Goal: Task Accomplishment & Management: Complete application form

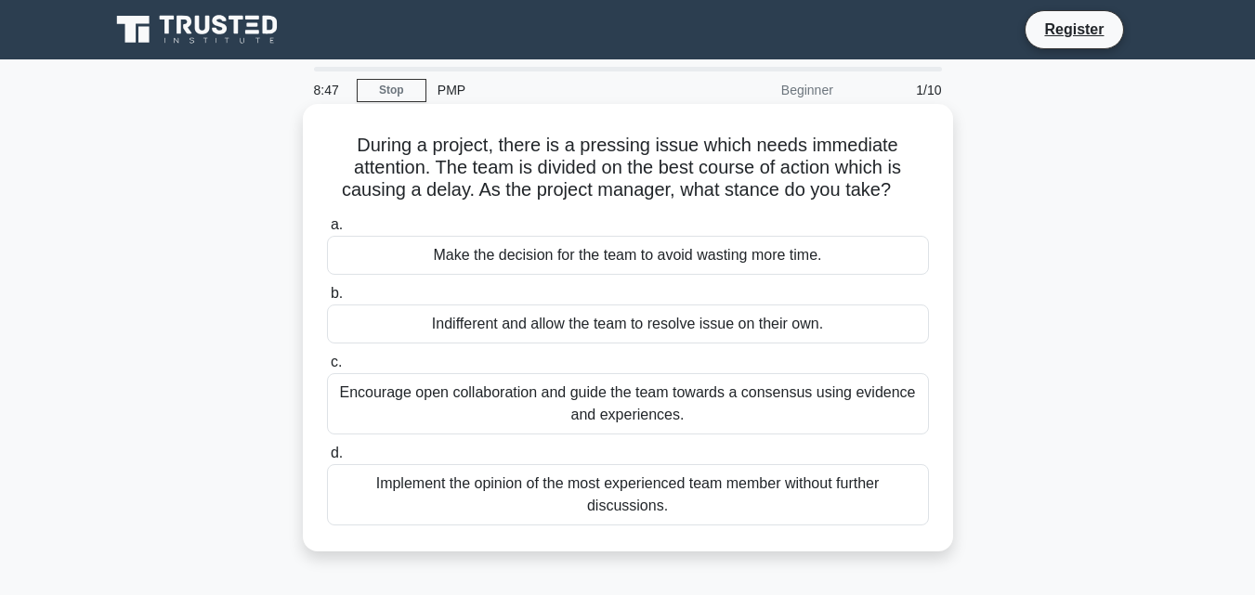
click at [523, 254] on div "Make the decision for the team to avoid wasting more time." at bounding box center [628, 255] width 602 height 39
click at [327, 231] on input "a. Make the decision for the team to avoid wasting more time." at bounding box center [327, 225] width 0 height 12
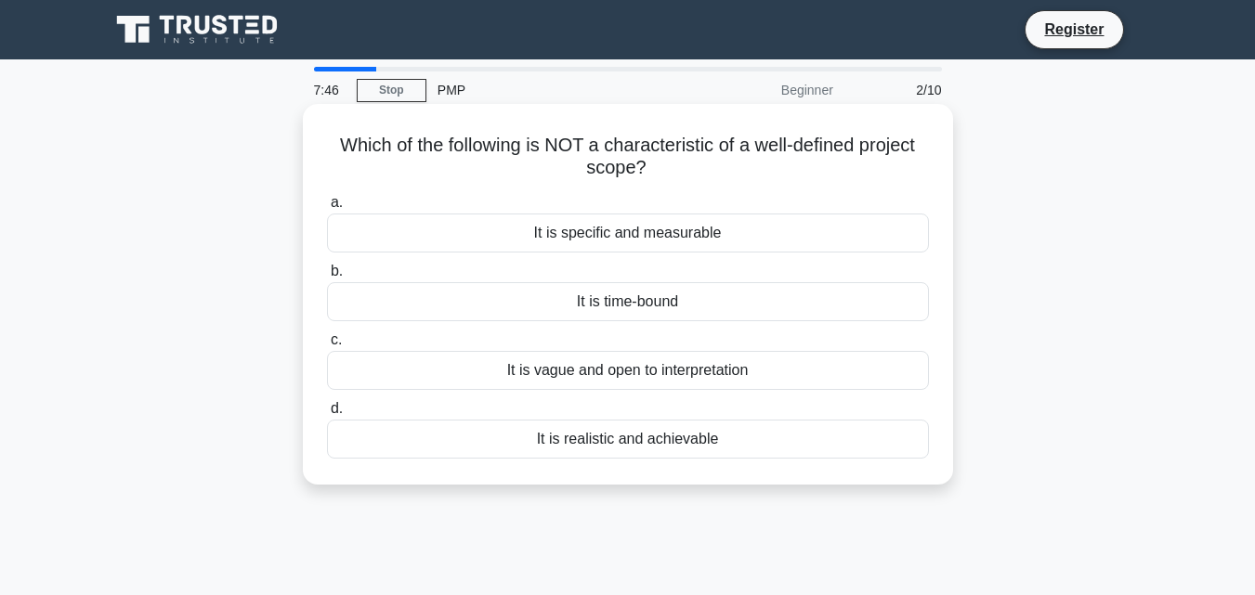
click at [535, 443] on div "It is realistic and achievable" at bounding box center [628, 439] width 602 height 39
click at [327, 415] on input "d. It is realistic and achievable" at bounding box center [327, 409] width 0 height 12
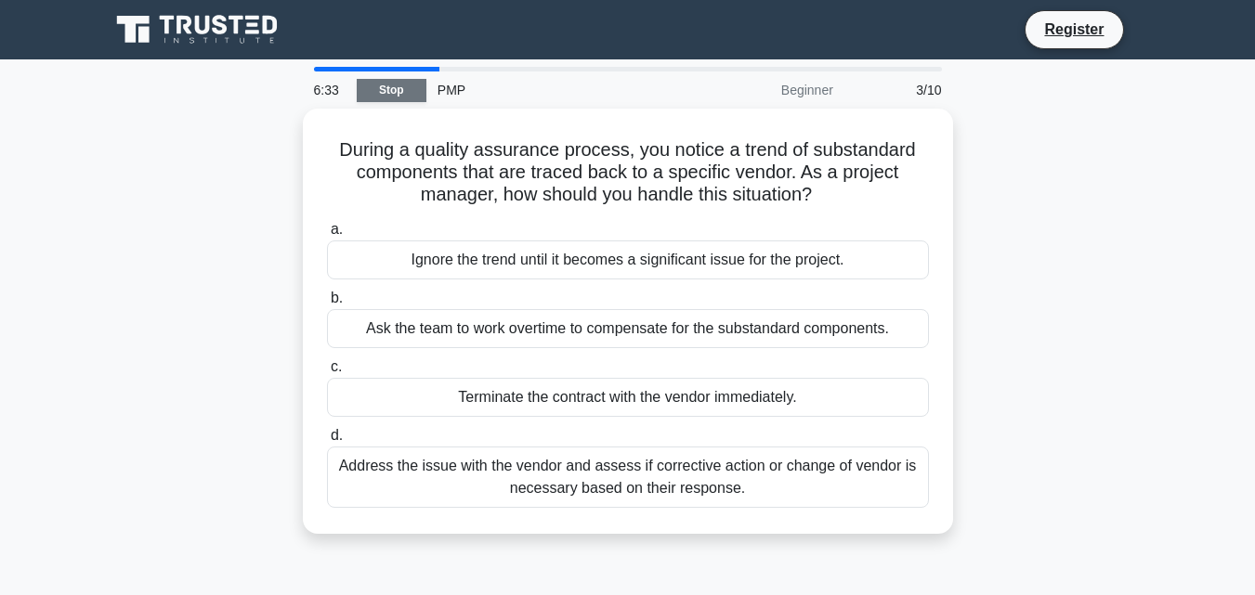
click at [373, 86] on link "Stop" at bounding box center [392, 90] width 70 height 23
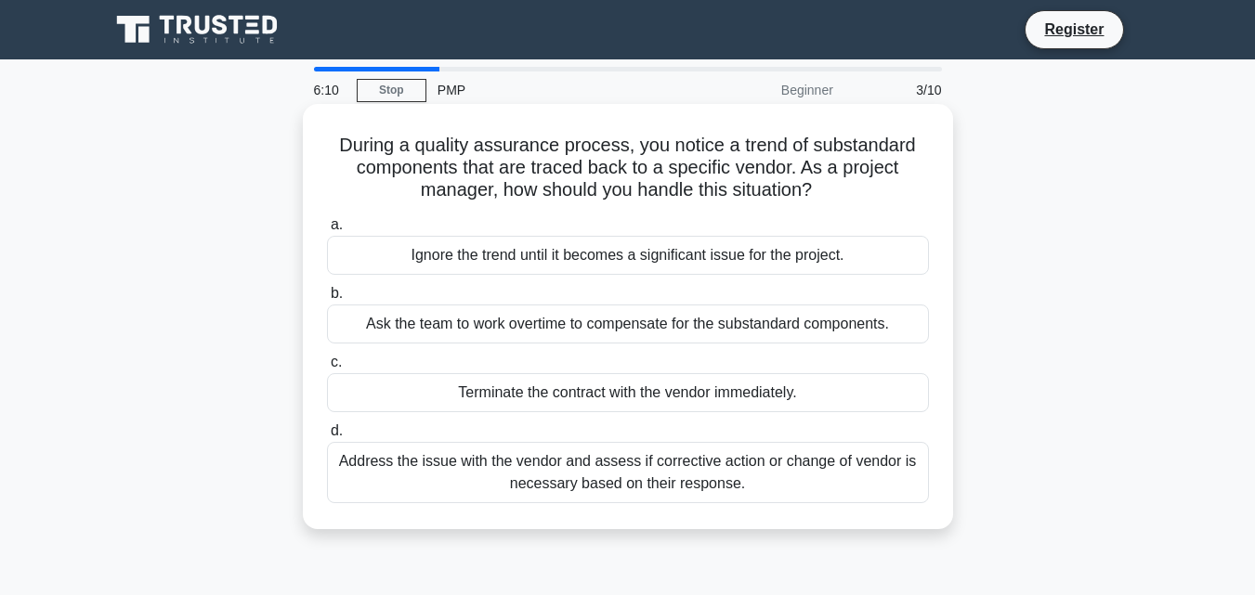
click at [845, 264] on div "Ignore the trend until it becomes a significant issue for the project." at bounding box center [628, 255] width 602 height 39
click at [327, 231] on input "a. Ignore the trend until it becomes a significant issue for the project." at bounding box center [327, 225] width 0 height 12
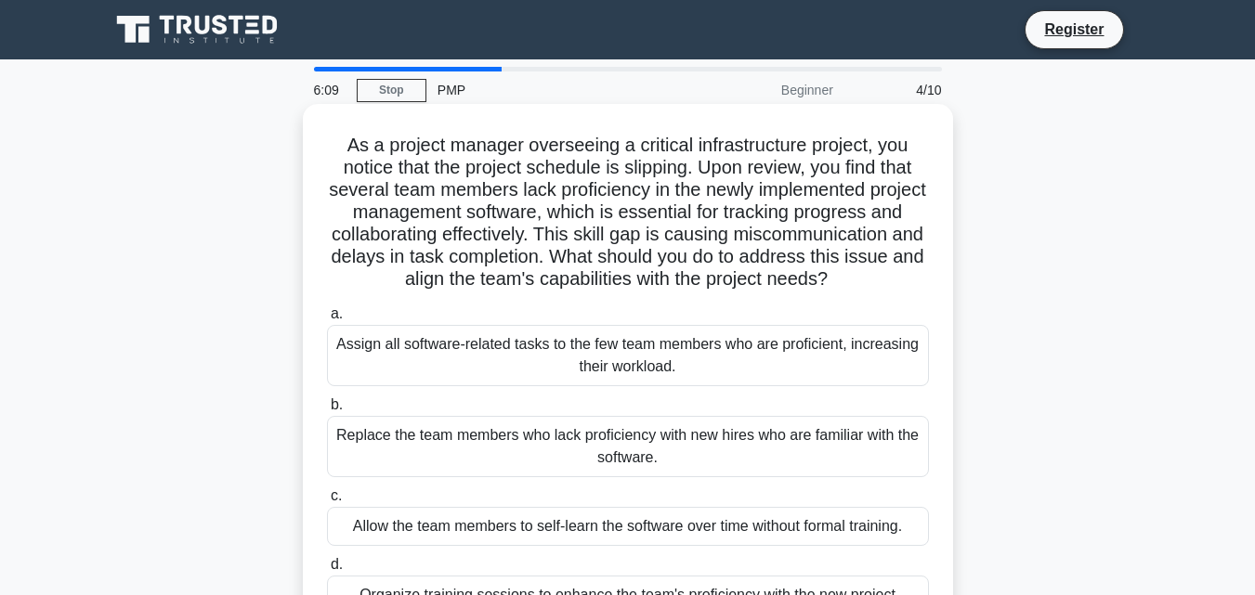
click at [646, 476] on div "Replace the team members who lack proficiency with new hires who are familiar w…" at bounding box center [628, 446] width 602 height 61
click at [327, 411] on input "b. Replace the team members who lack proficiency with new hires who are familia…" at bounding box center [327, 405] width 0 height 12
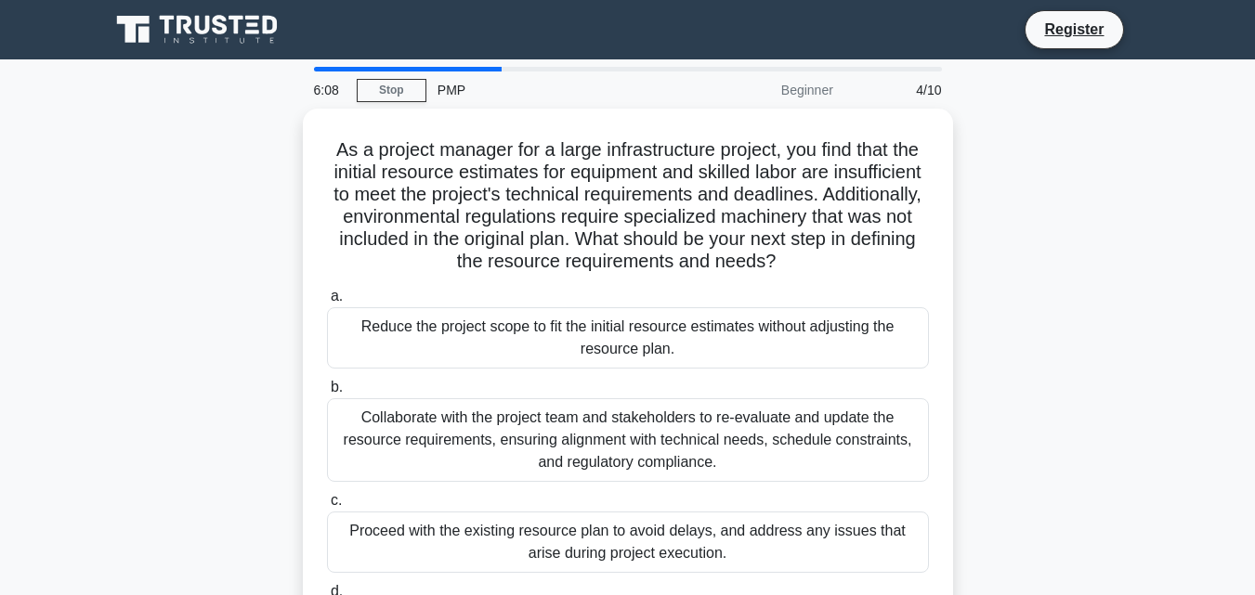
click at [646, 476] on div "Collaborate with the project team and stakeholders to re-evaluate and update th…" at bounding box center [628, 440] width 602 height 84
click at [327, 394] on input "b. Collaborate with the project team and stakeholders to re-evaluate and update…" at bounding box center [327, 388] width 0 height 12
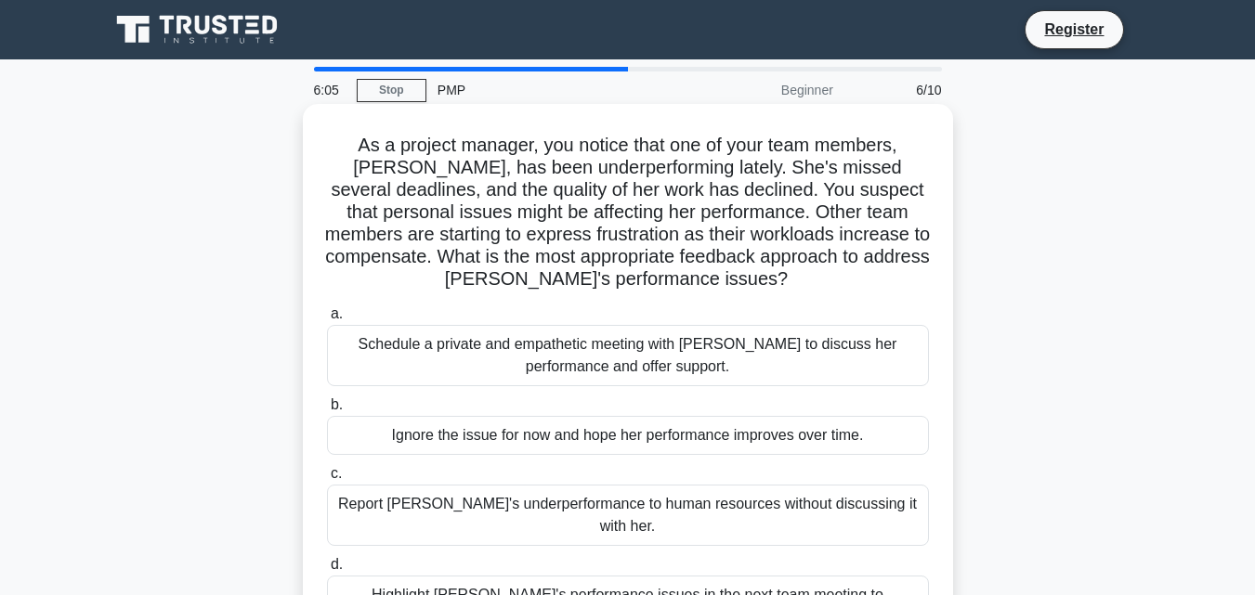
click at [633, 511] on div "Report Karen's underperformance to human resources without discussing it with h…" at bounding box center [628, 515] width 602 height 61
click at [327, 480] on input "c. Report Karen's underperformance to human resources without discussing it wit…" at bounding box center [327, 474] width 0 height 12
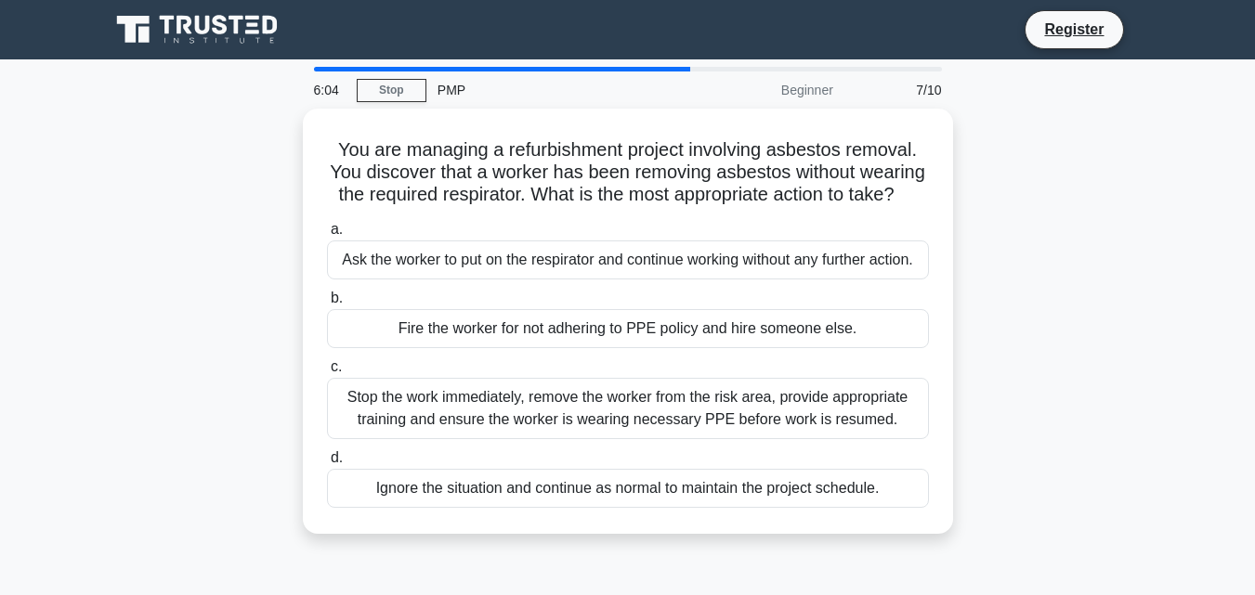
click at [633, 508] on div "Ignore the situation and continue as normal to maintain the project schedule." at bounding box center [628, 488] width 602 height 39
click at [327, 464] on input "d. Ignore the situation and continue as normal to maintain the project schedule." at bounding box center [327, 458] width 0 height 12
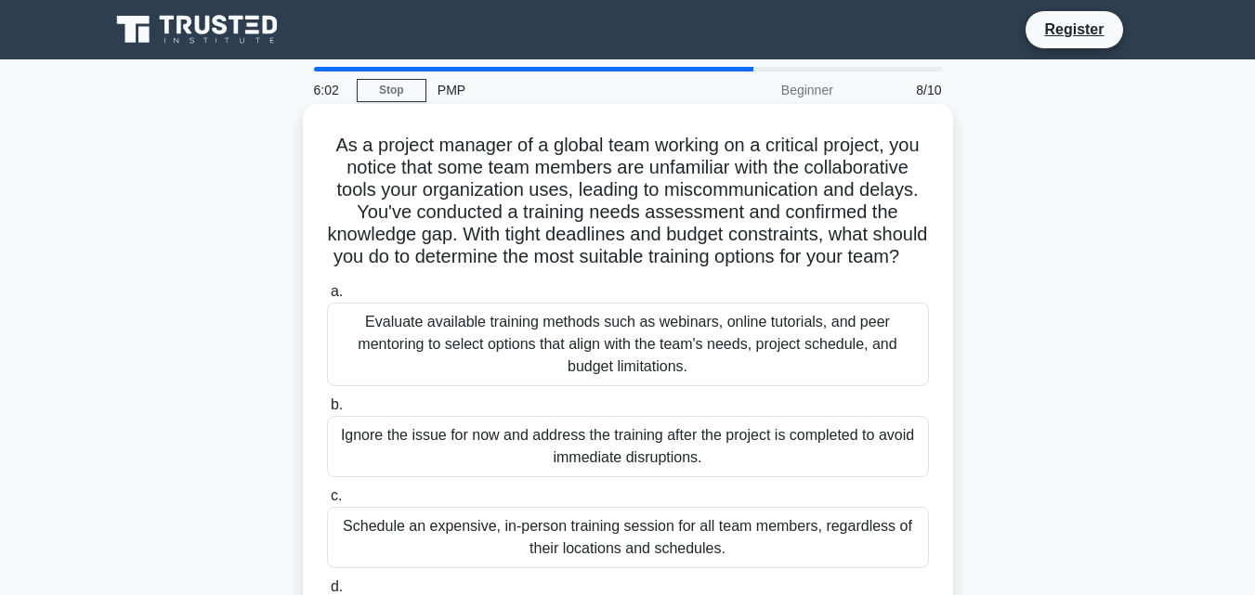
click at [626, 477] on div "Ignore the issue for now and address the training after the project is complete…" at bounding box center [628, 446] width 602 height 61
click at [327, 411] on input "b. Ignore the issue for now and address the training after the project is compl…" at bounding box center [327, 405] width 0 height 12
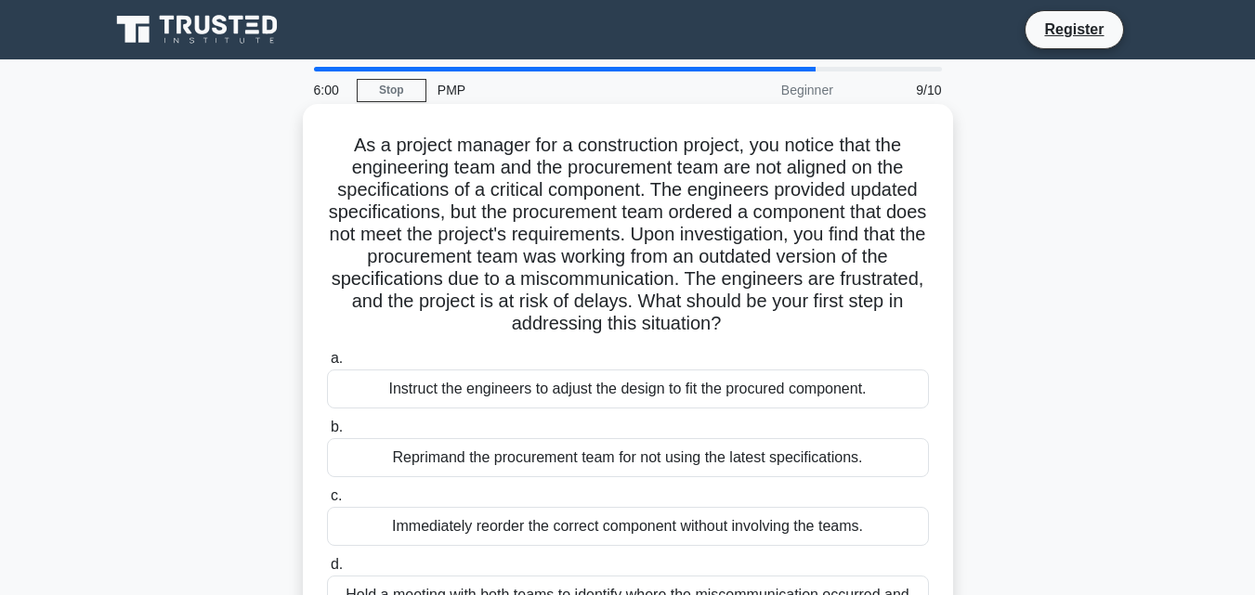
click at [622, 465] on div "Reprimand the procurement team for not using the latest specifications." at bounding box center [628, 457] width 602 height 39
click at [327, 434] on input "b. Reprimand the procurement team for not using the latest specifications." at bounding box center [327, 428] width 0 height 12
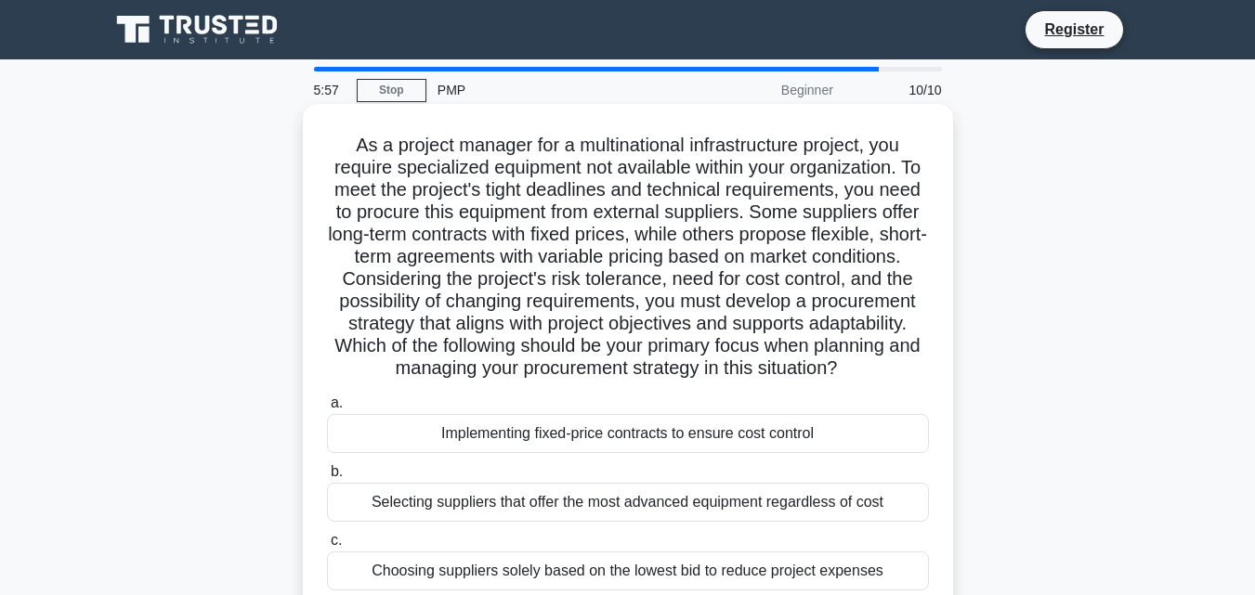
click at [617, 522] on div "Selecting suppliers that offer the most advanced equipment regardless of cost" at bounding box center [628, 502] width 602 height 39
click at [327, 478] on input "b. Selecting suppliers that offer the most advanced equipment regardless of cost" at bounding box center [327, 472] width 0 height 12
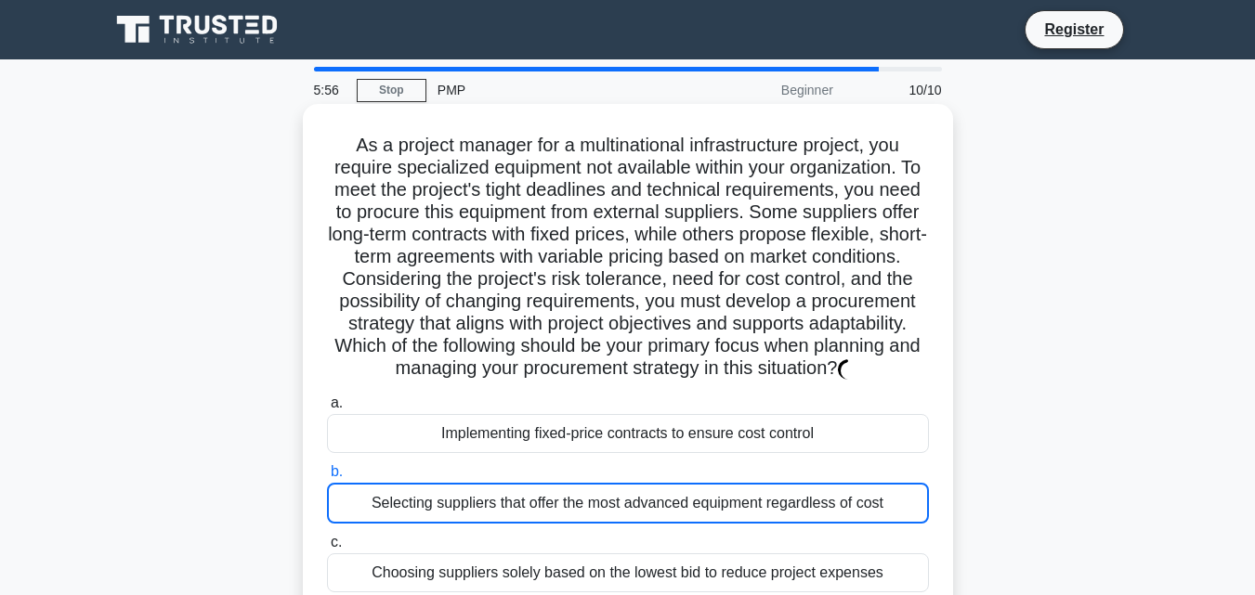
click at [617, 524] on div "Selecting suppliers that offer the most advanced equipment regardless of cost" at bounding box center [628, 503] width 602 height 41
click at [327, 478] on input "b. Selecting suppliers that offer the most advanced equipment regardless of cost" at bounding box center [327, 472] width 0 height 12
click at [437, 452] on div "Implementing fixed-price contracts to ensure cost control" at bounding box center [628, 433] width 602 height 39
click at [327, 410] on input "a. Implementing fixed-price contracts to ensure cost control" at bounding box center [327, 404] width 0 height 12
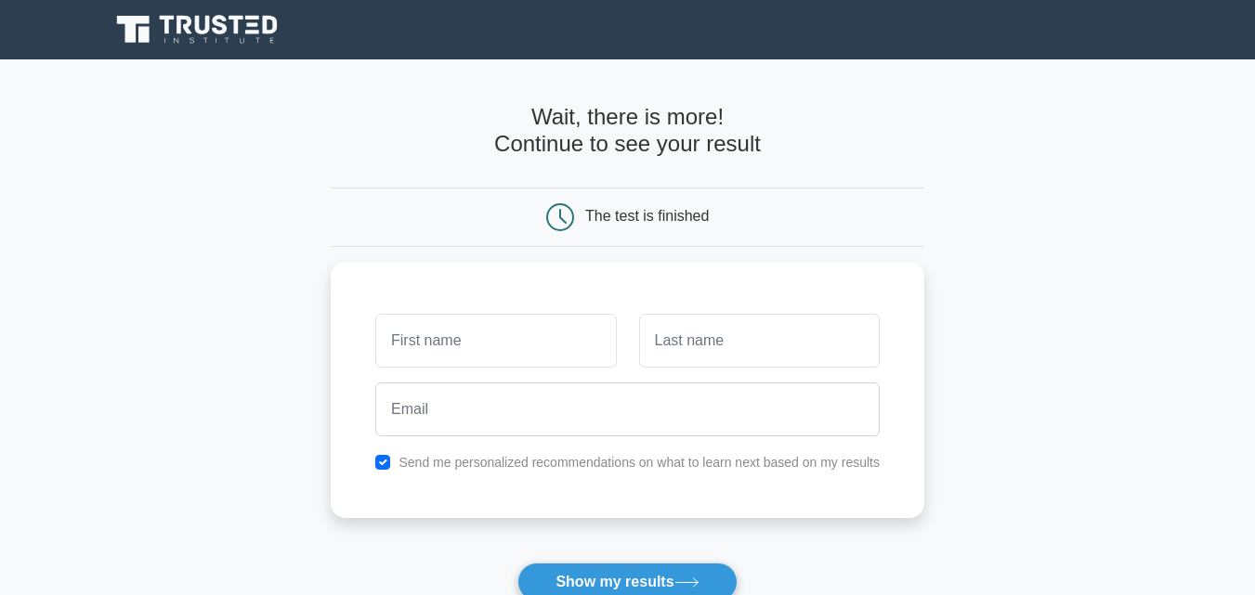
click at [669, 204] on div "The test is finished" at bounding box center [628, 217] width 396 height 28
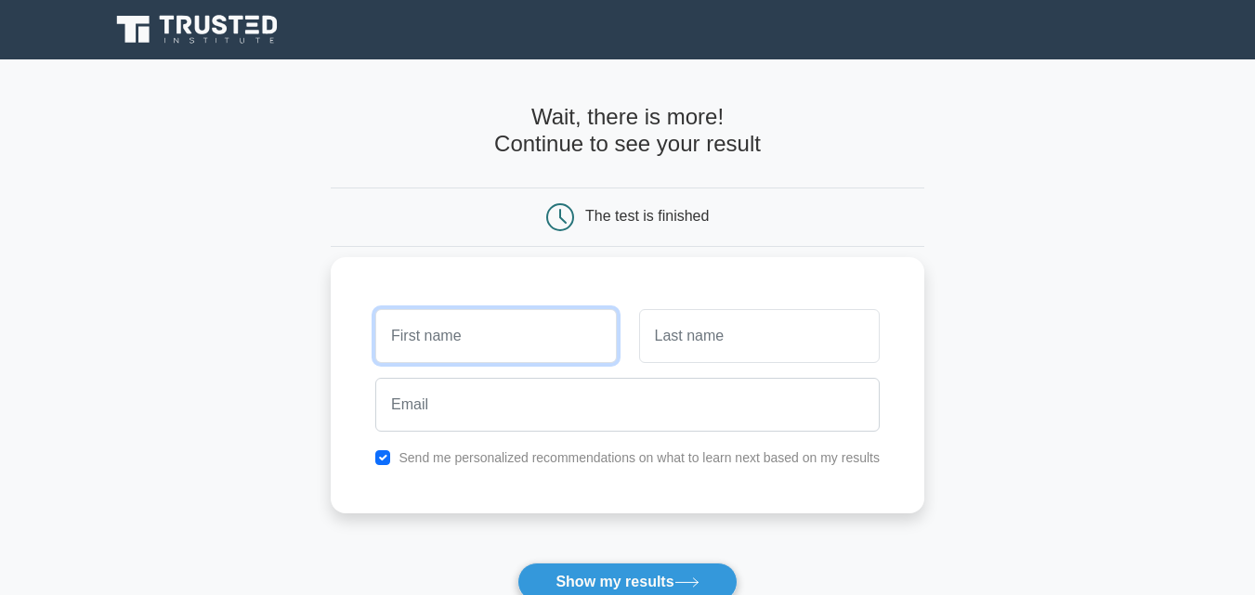
click at [506, 329] on input "text" at bounding box center [495, 336] width 241 height 54
type input "nudrat"
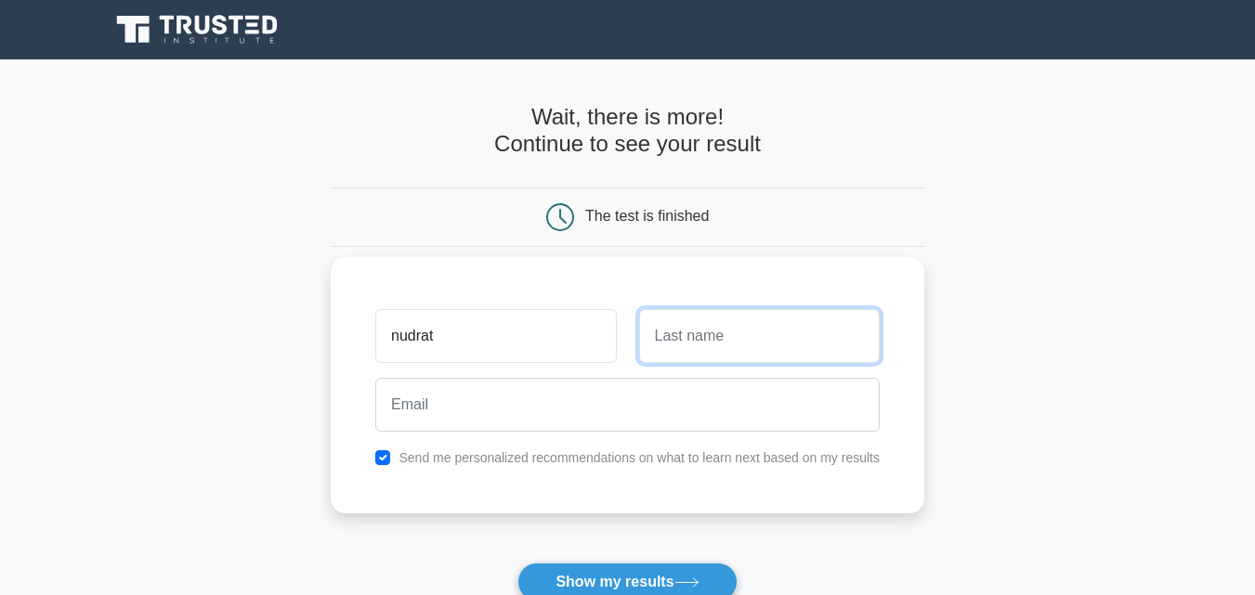
click at [679, 313] on input "text" at bounding box center [759, 336] width 241 height 54
type input "irfan"
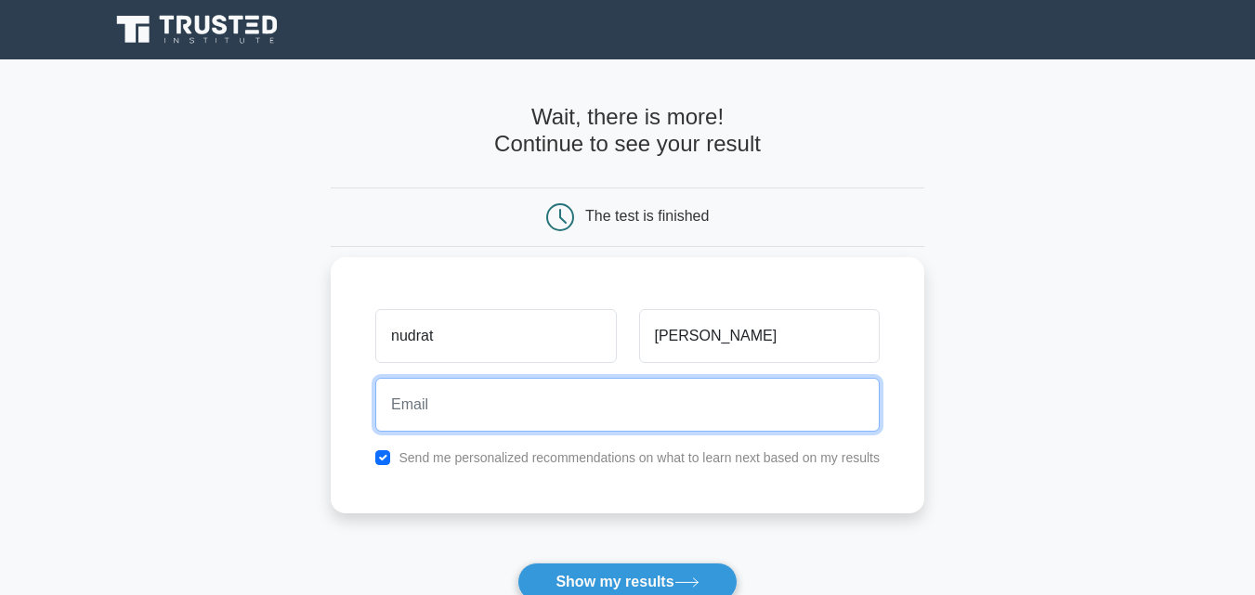
click at [443, 412] on input "email" at bounding box center [627, 405] width 504 height 54
type input "umuhammadshamraiz"
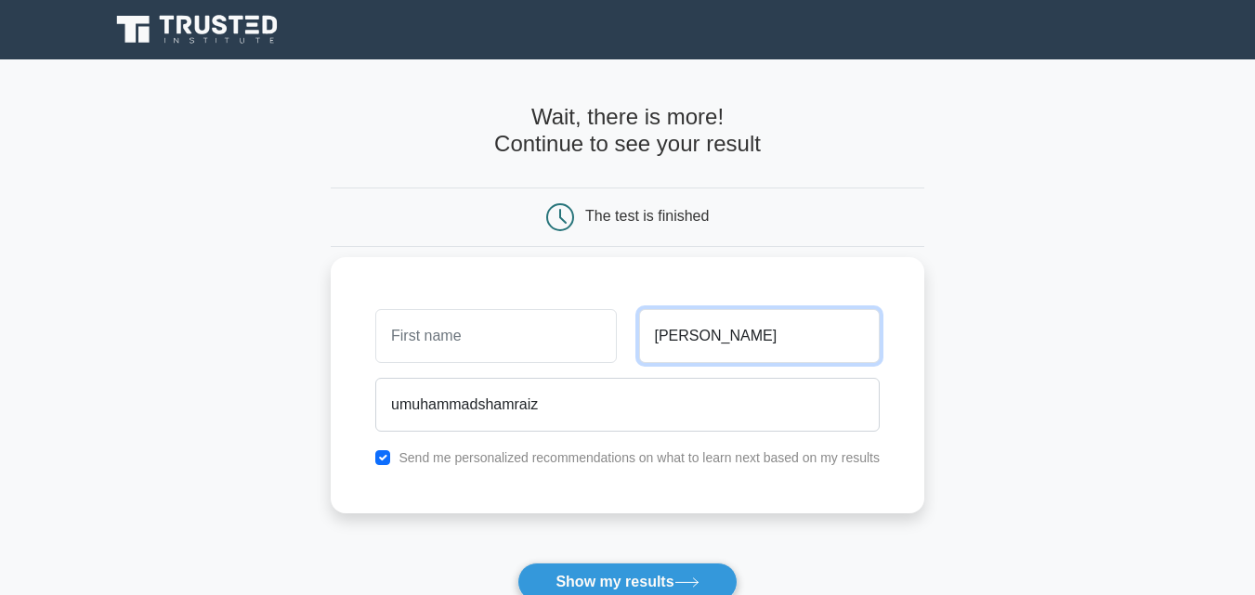
click at [755, 328] on input "irfan" at bounding box center [759, 336] width 241 height 54
click at [739, 325] on input "irfan" at bounding box center [759, 336] width 241 height 54
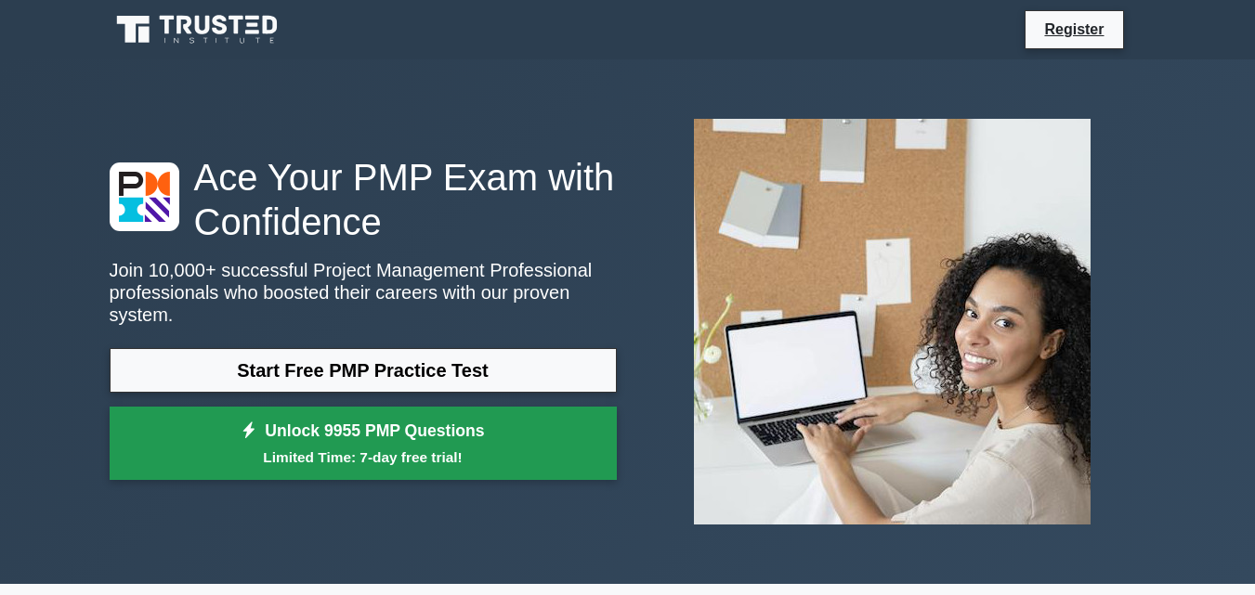
click at [386, 424] on link "Unlock 9955 PMP Questions Limited Time: 7-day free trial!" at bounding box center [363, 444] width 507 height 74
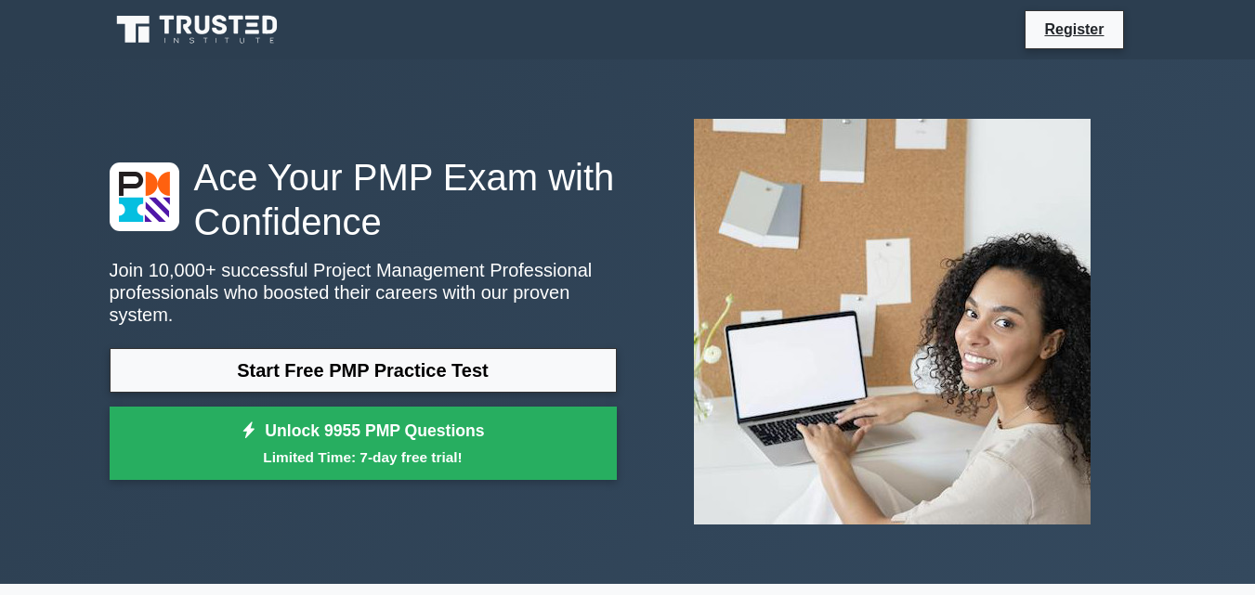
click at [600, 78] on div "Ace Your PMP Exam with Confidence Join 10,000+ successful Project Management Pr…" at bounding box center [627, 321] width 1059 height 525
